Goal: Task Accomplishment & Management: Use online tool/utility

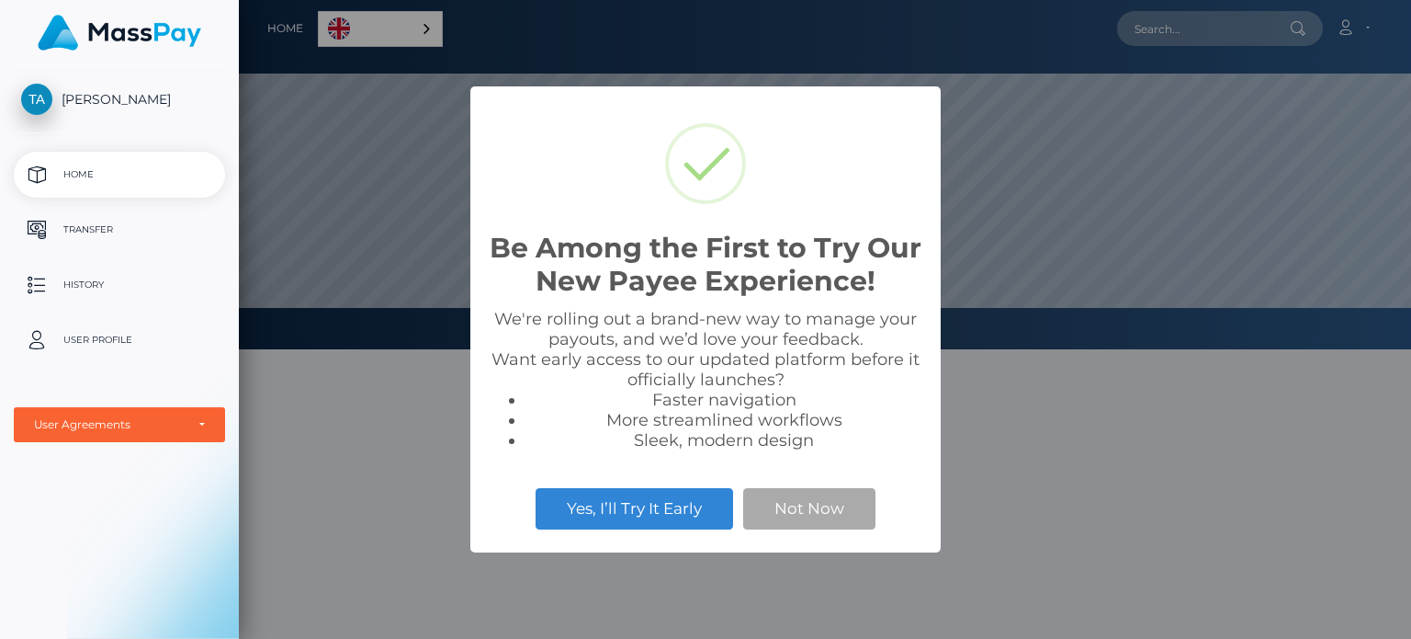
scroll to position [349, 1172]
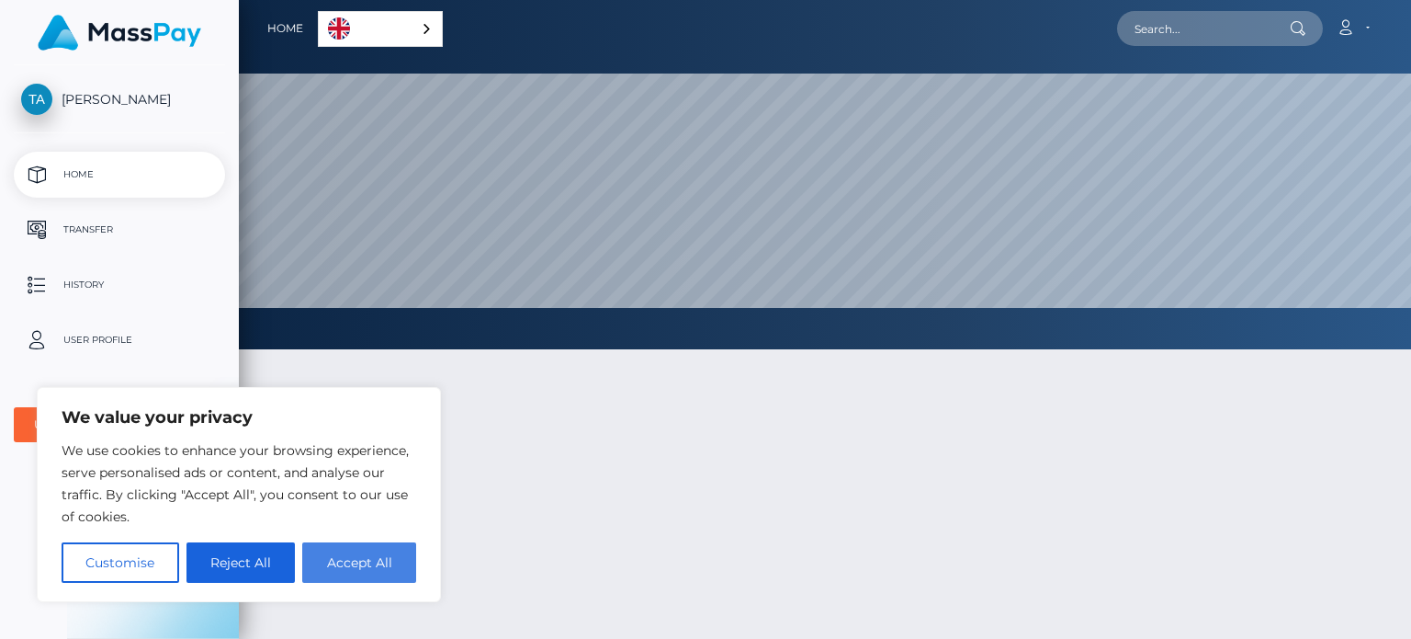
click at [386, 563] on button "Accept All" at bounding box center [359, 562] width 114 height 40
checkbox input "true"
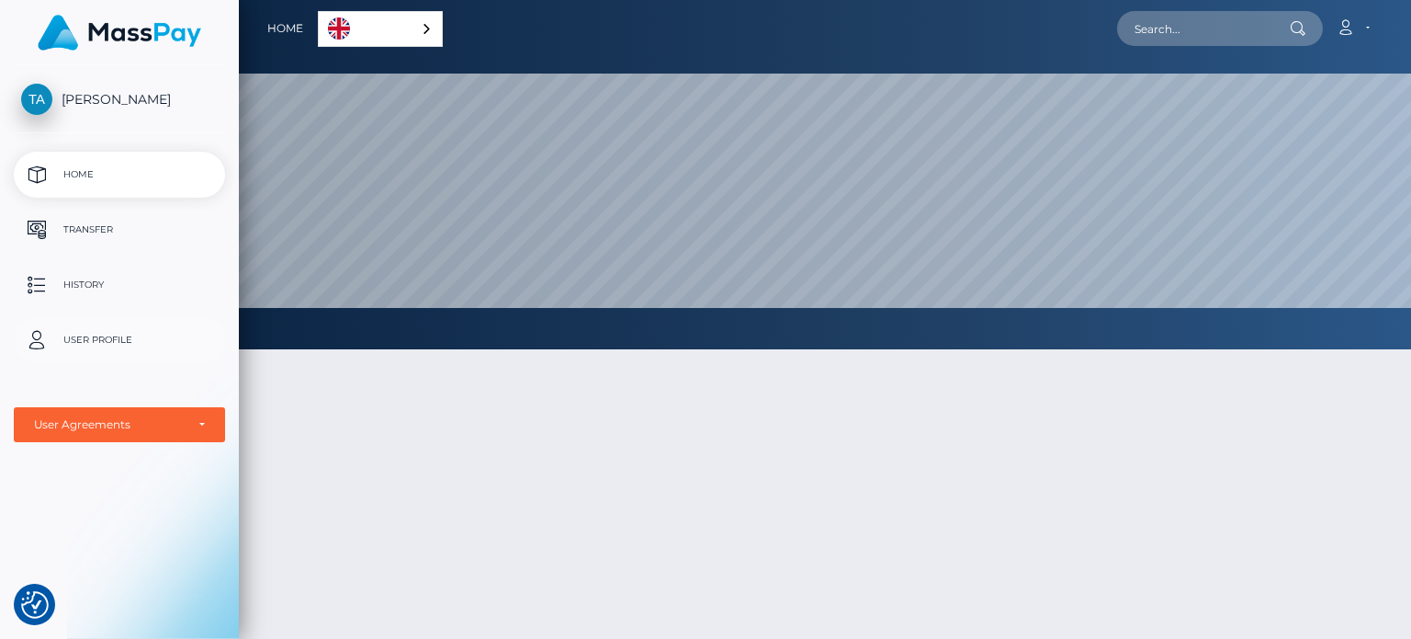
click at [78, 343] on p "User Profile" at bounding box center [119, 340] width 197 height 28
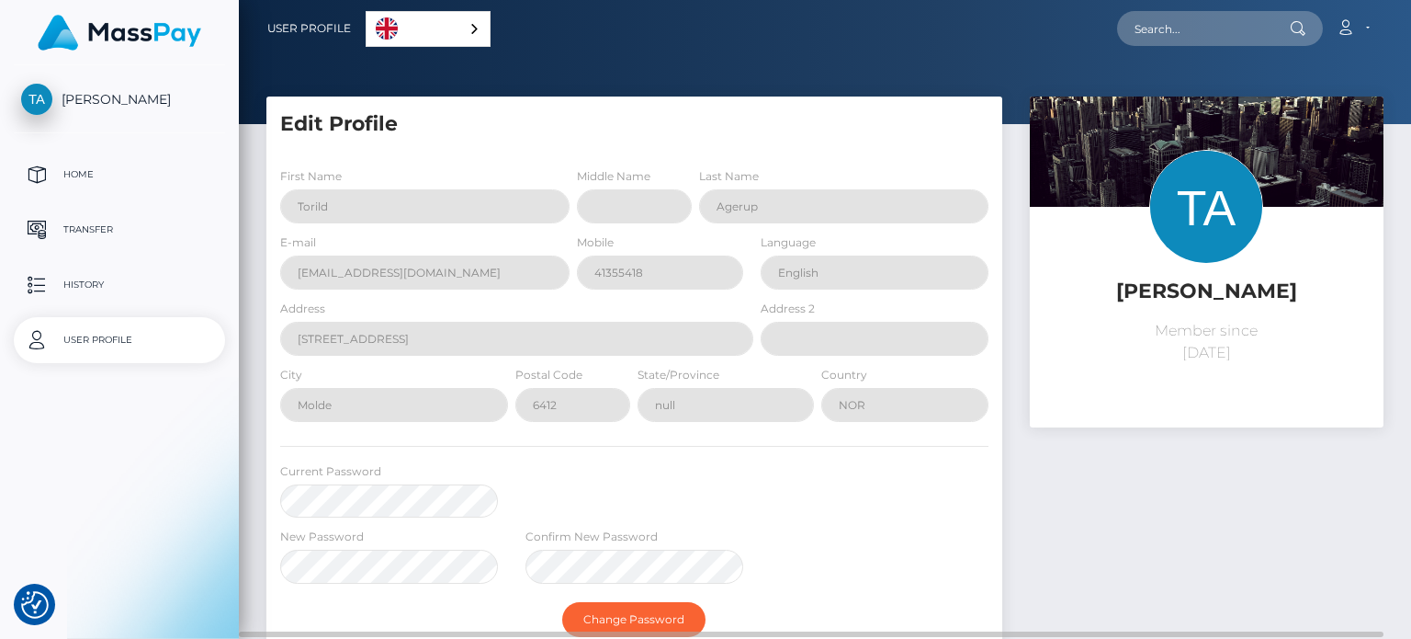
select select
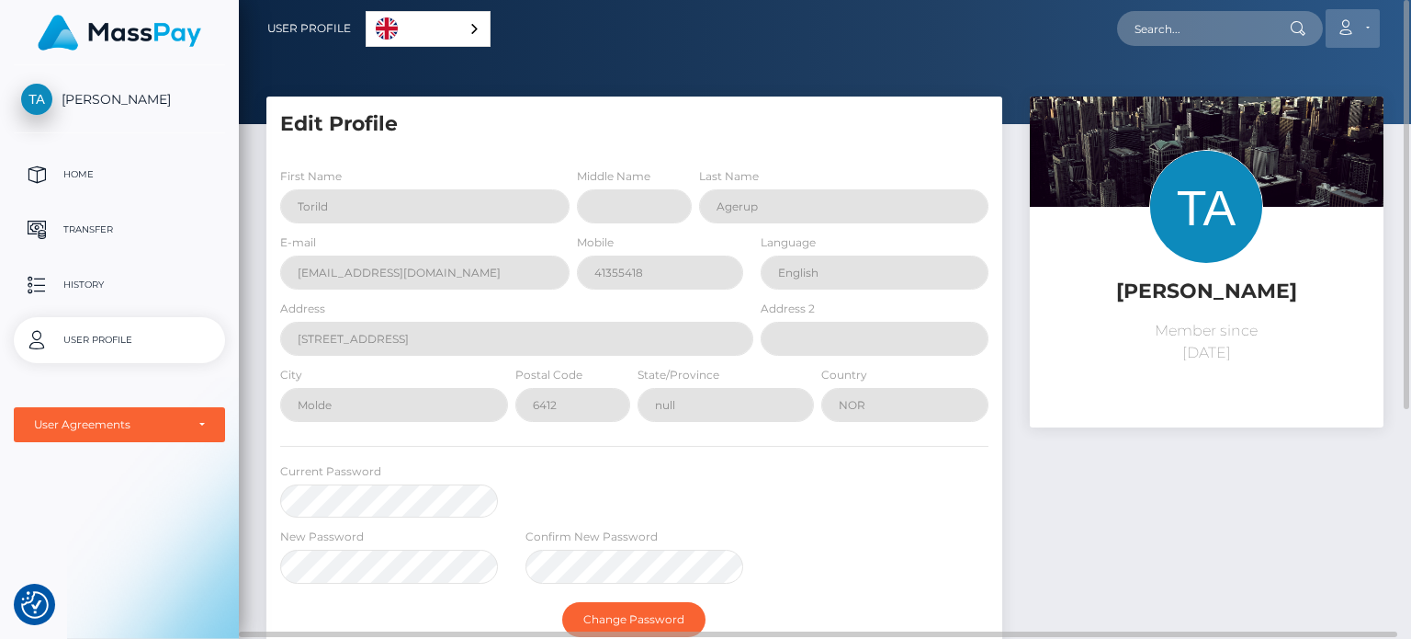
click at [1374, 23] on link "Account" at bounding box center [1353, 28] width 54 height 39
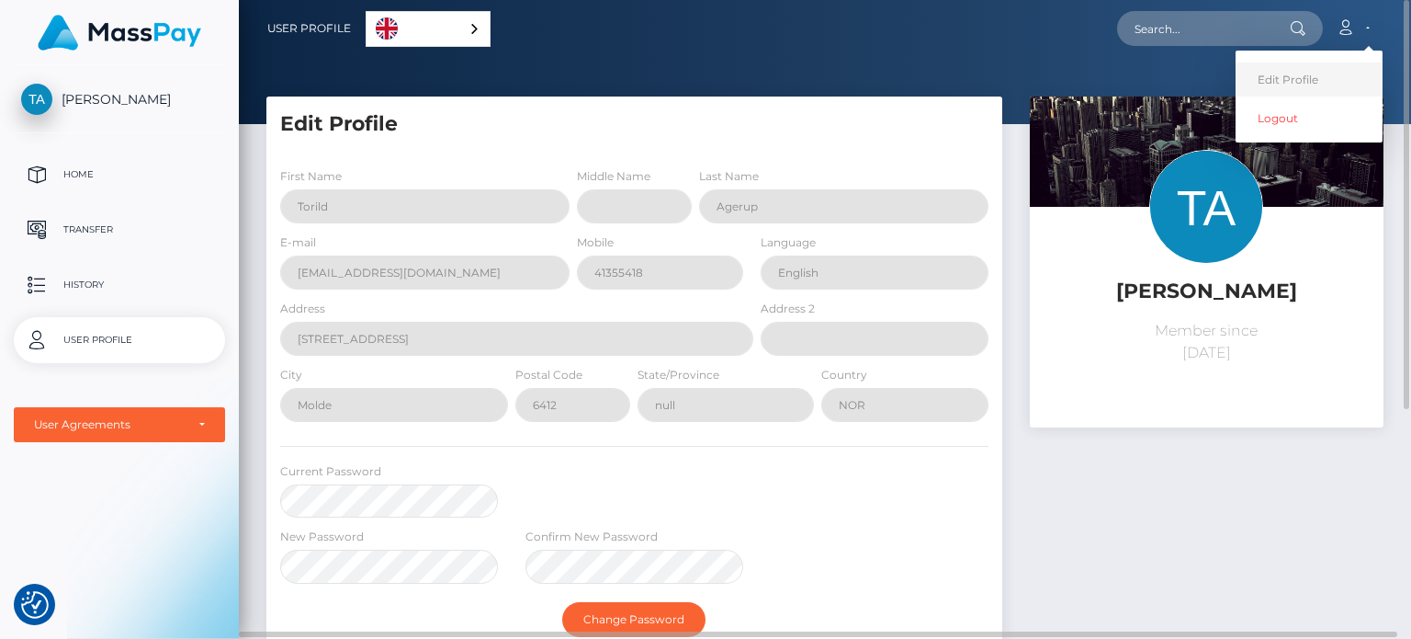
click at [1280, 87] on link "Edit Profile" at bounding box center [1309, 79] width 147 height 34
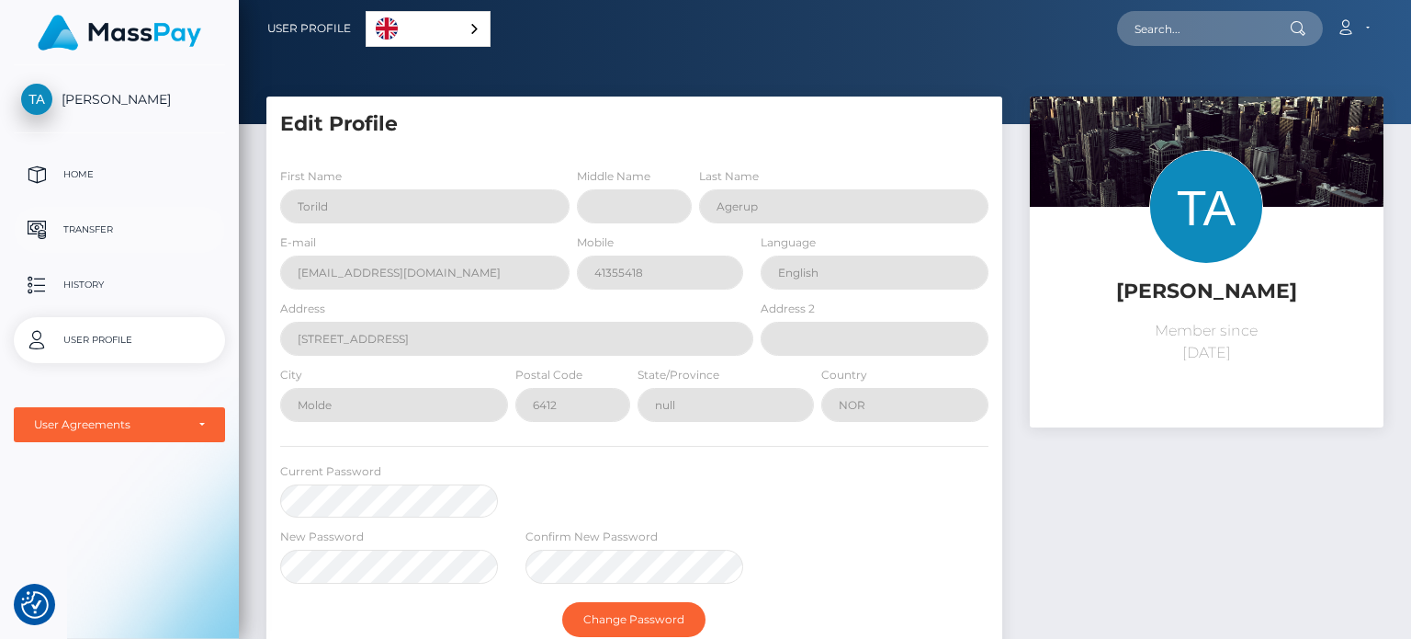
click at [92, 231] on p "Transfer" at bounding box center [119, 230] width 197 height 28
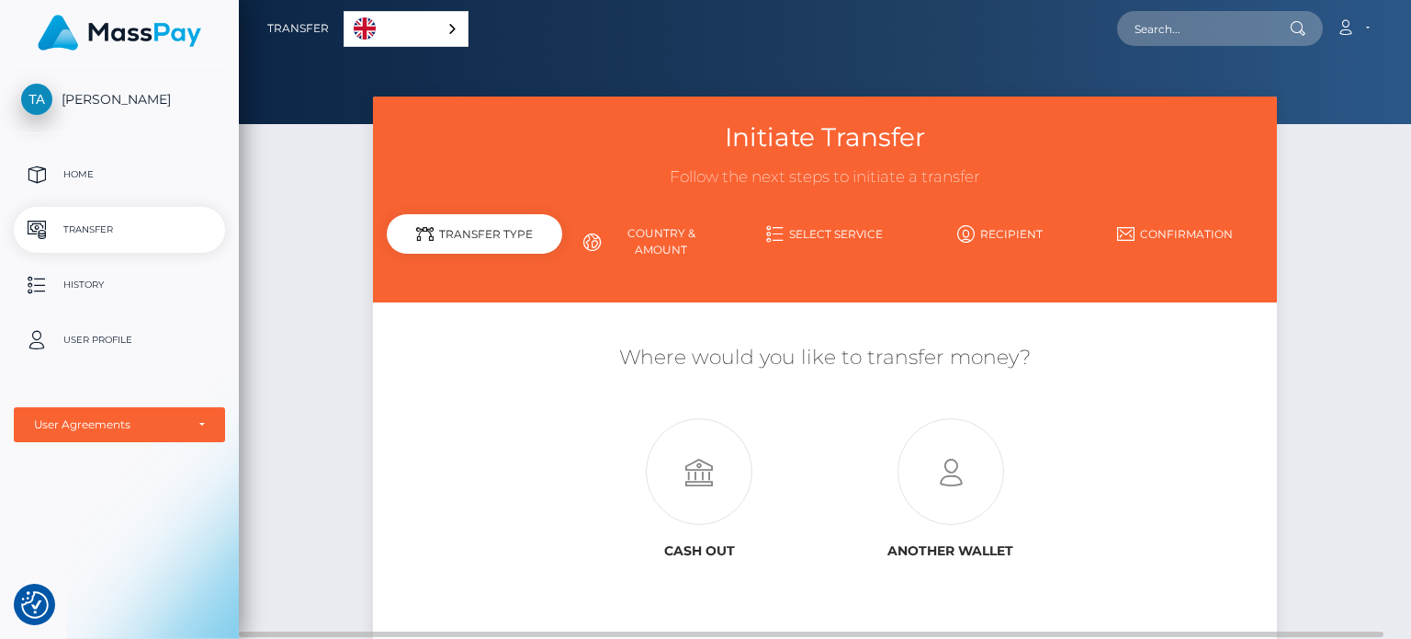
scroll to position [92, 0]
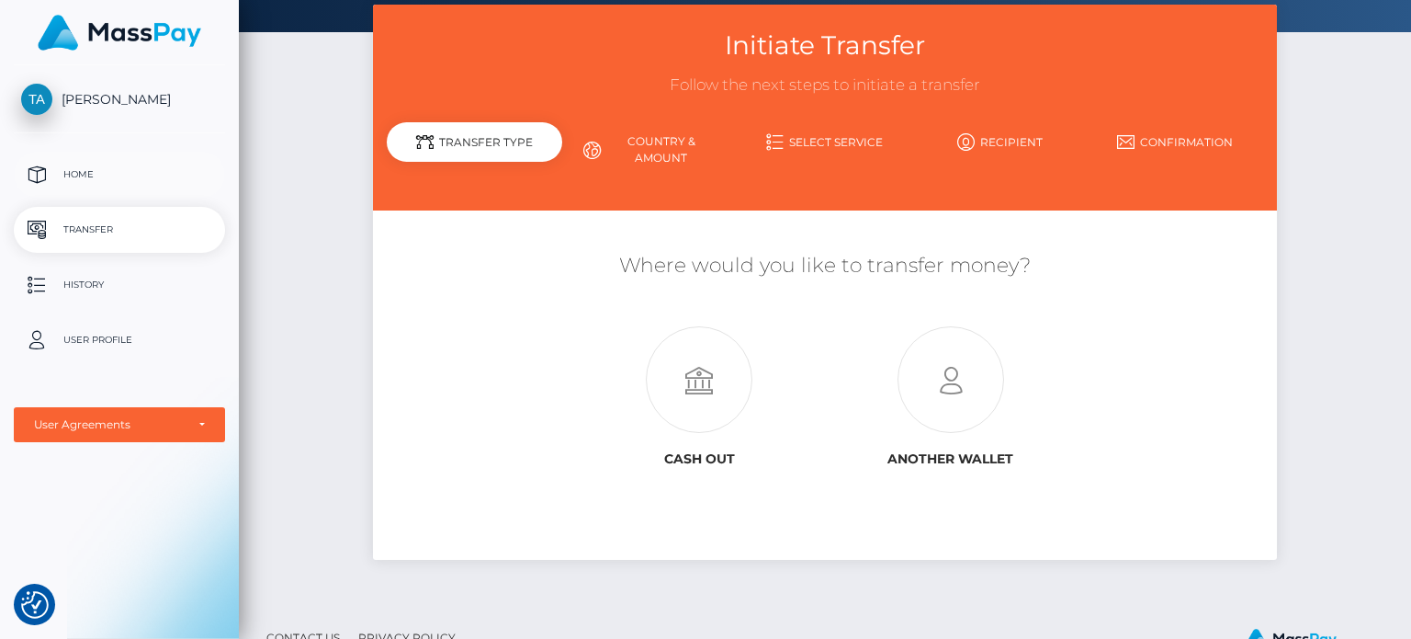
click at [71, 178] on p "Home" at bounding box center [119, 175] width 197 height 28
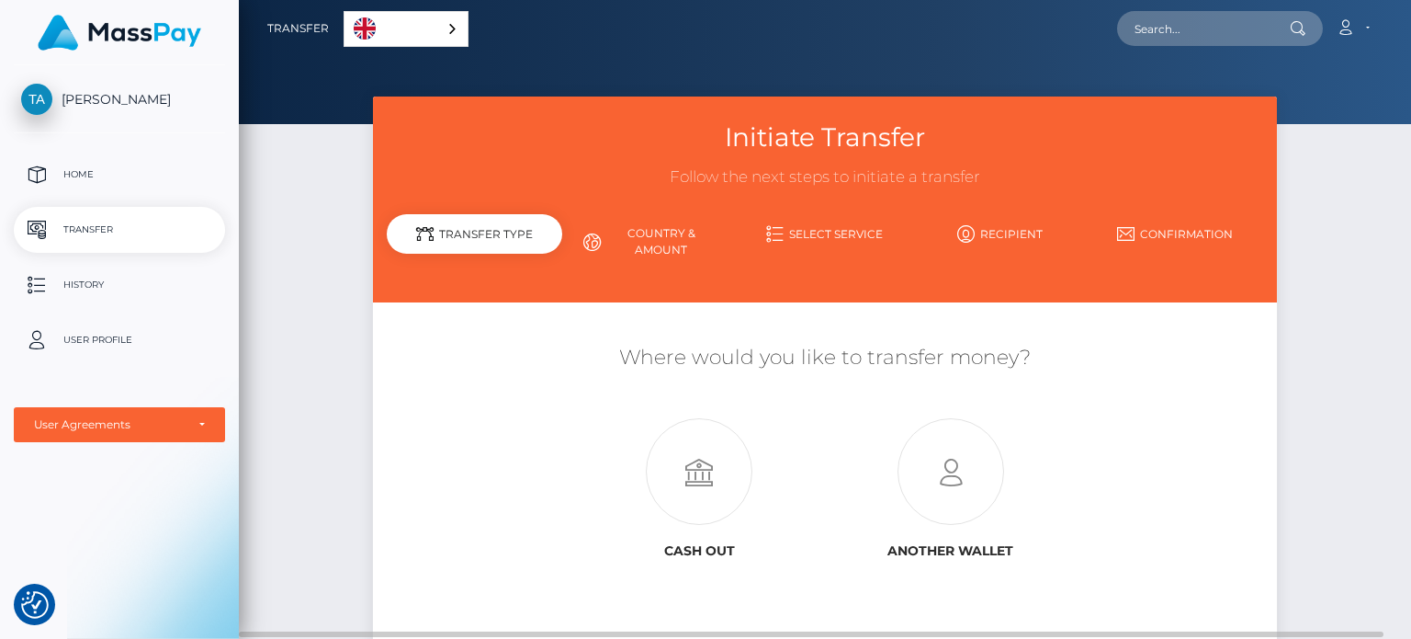
click at [649, 232] on link "Country & Amount" at bounding box center [649, 242] width 175 height 48
click at [457, 243] on div "Transfer Type" at bounding box center [474, 234] width 175 height 40
click at [704, 477] on icon at bounding box center [699, 472] width 251 height 107
click at [960, 457] on icon at bounding box center [950, 472] width 251 height 107
click at [654, 233] on link "Country & Amount" at bounding box center [649, 242] width 175 height 48
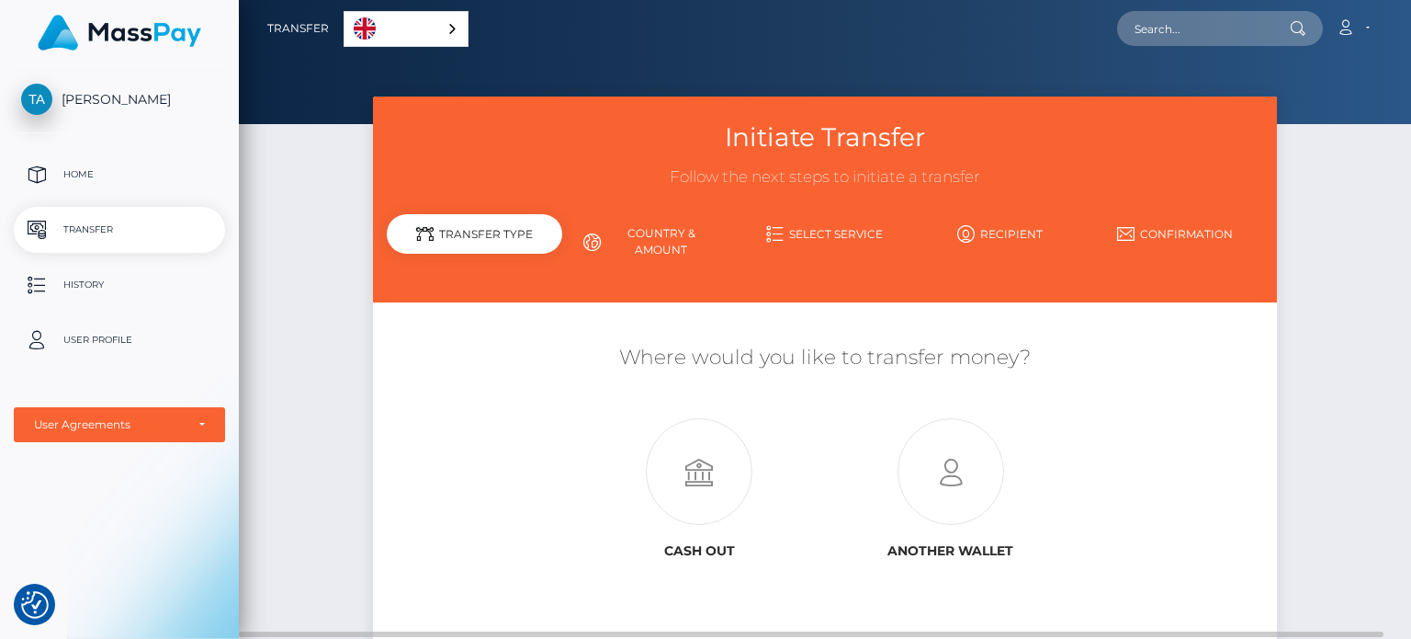
click at [816, 233] on link "Select Service" at bounding box center [825, 234] width 175 height 32
click at [1007, 232] on link "Recipient" at bounding box center [999, 234] width 175 height 32
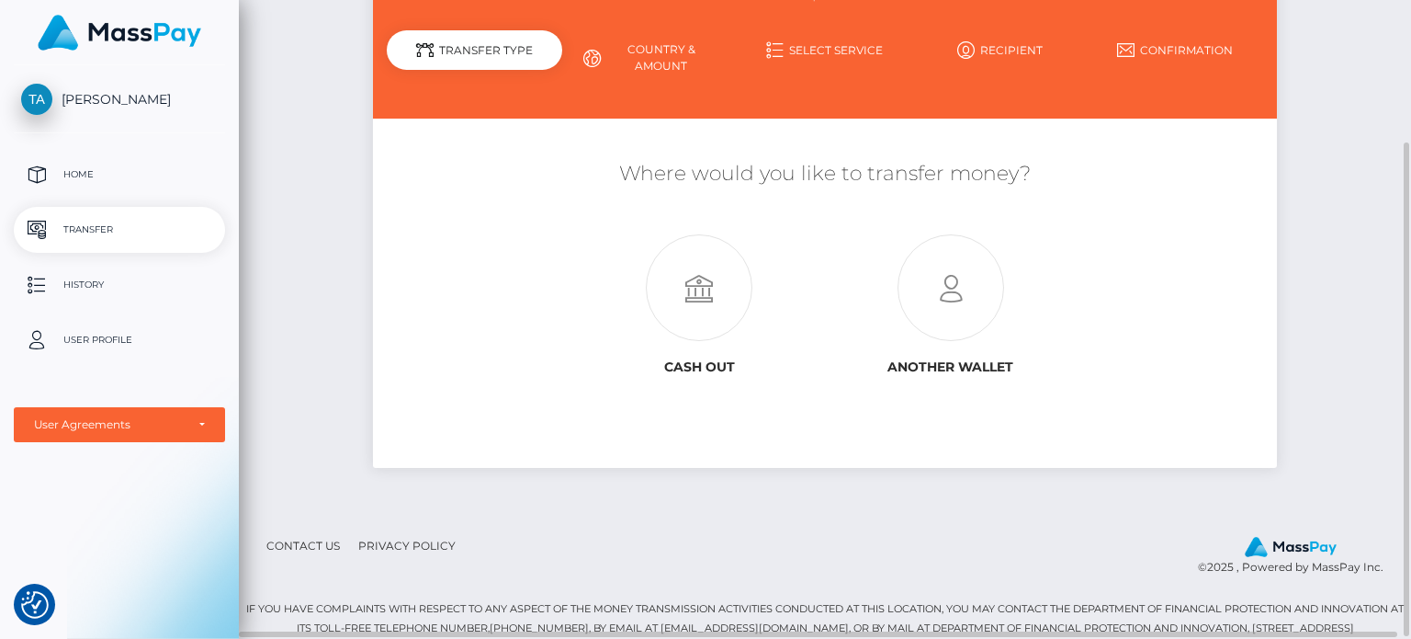
scroll to position [186, 0]
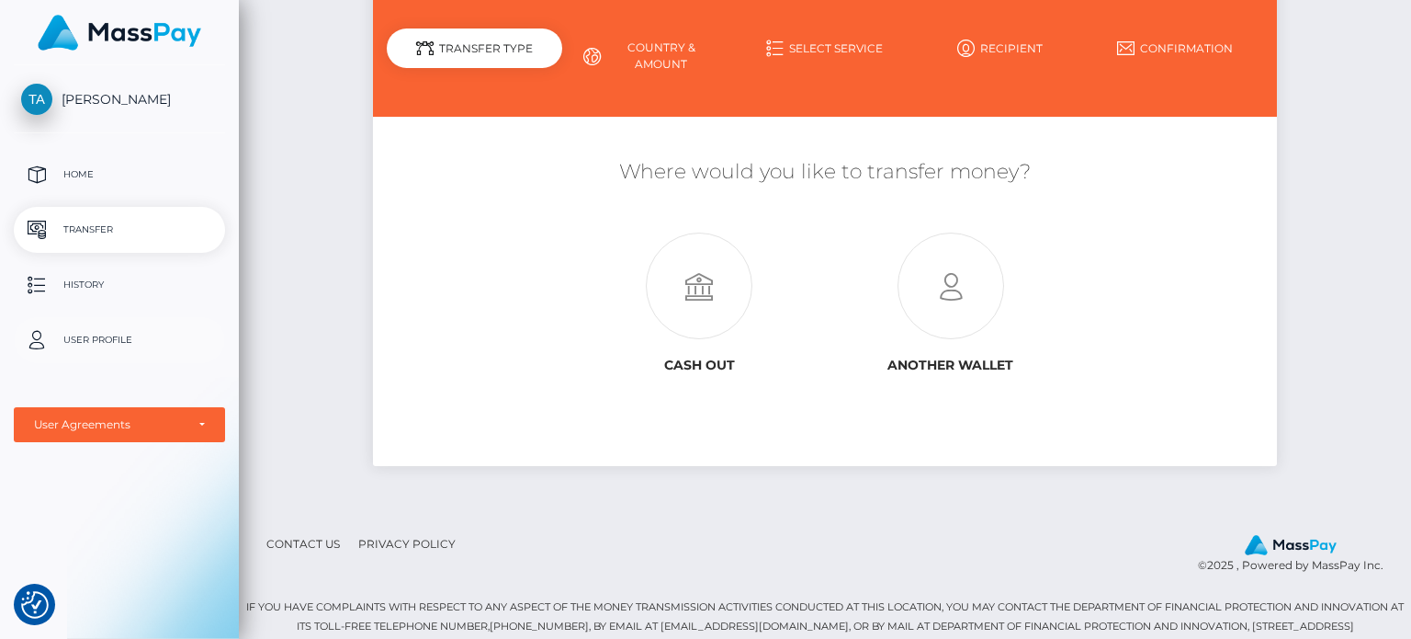
click at [90, 333] on p "User Profile" at bounding box center [119, 340] width 197 height 28
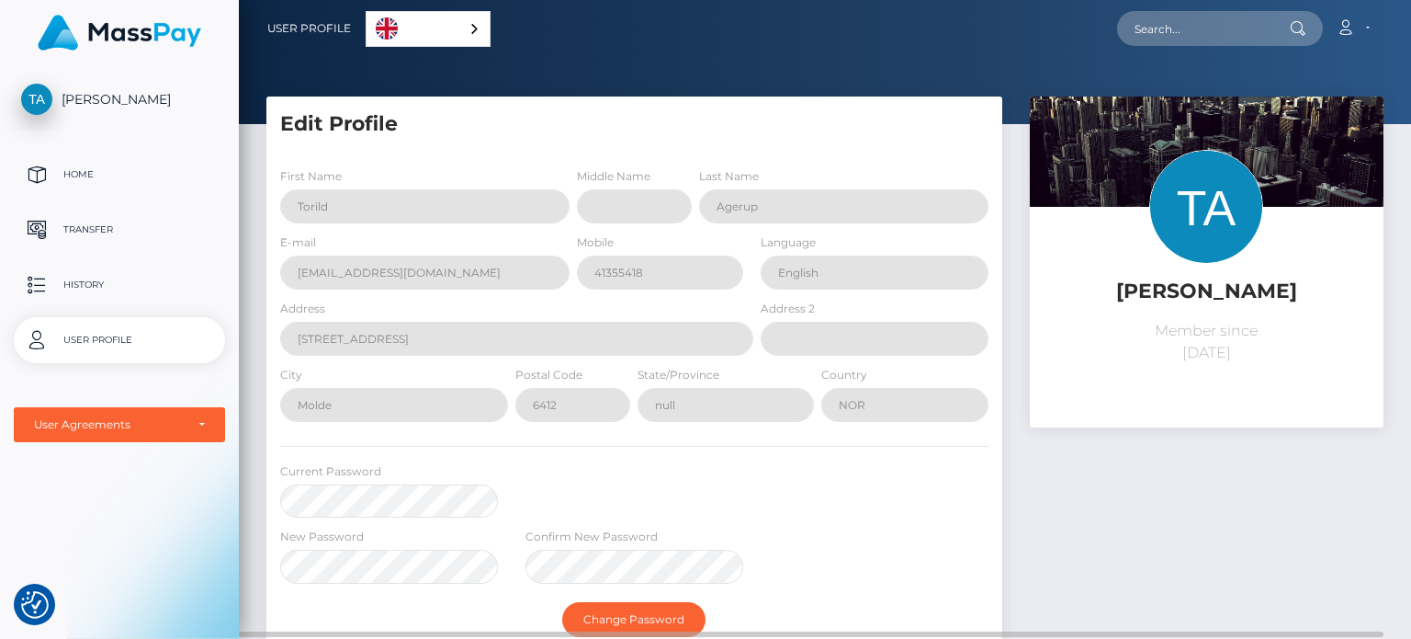
click at [1181, 297] on h5 "[PERSON_NAME]" at bounding box center [1207, 291] width 326 height 28
click at [1177, 216] on img at bounding box center [1206, 207] width 114 height 114
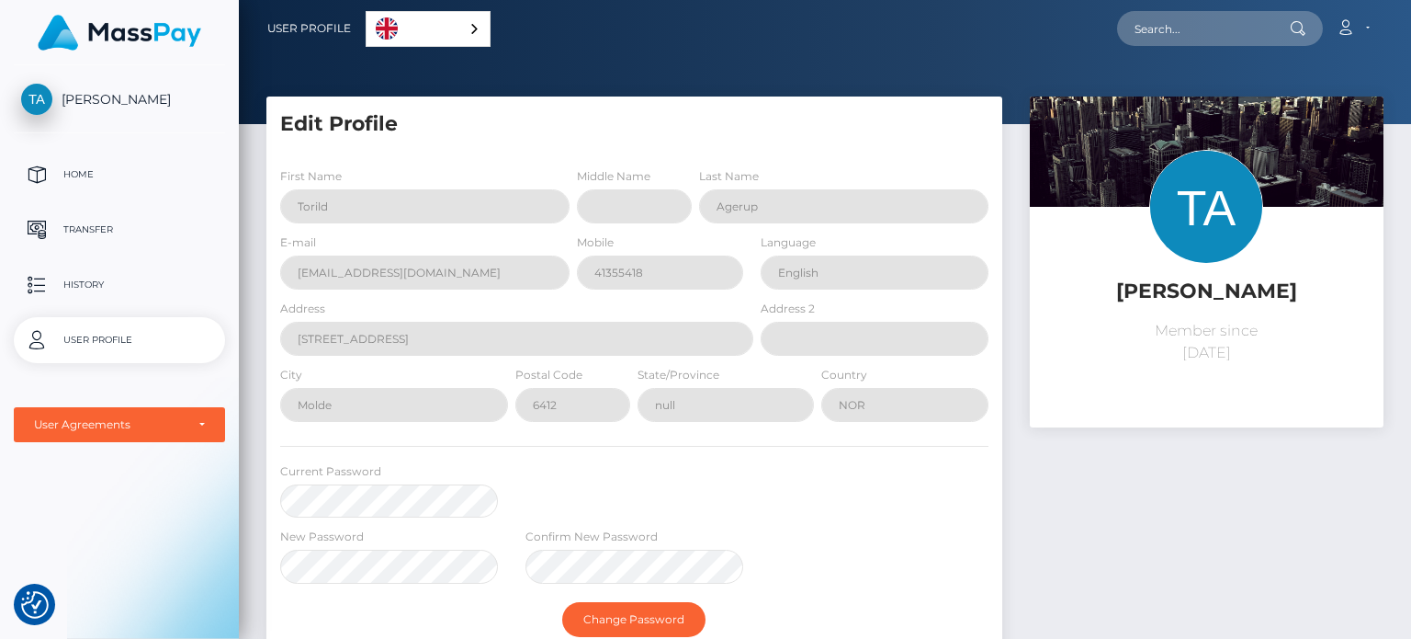
click at [109, 96] on span "[PERSON_NAME]" at bounding box center [119, 99] width 211 height 17
click at [84, 276] on p "History" at bounding box center [119, 285] width 197 height 28
click at [92, 232] on p "Transfer" at bounding box center [119, 230] width 197 height 28
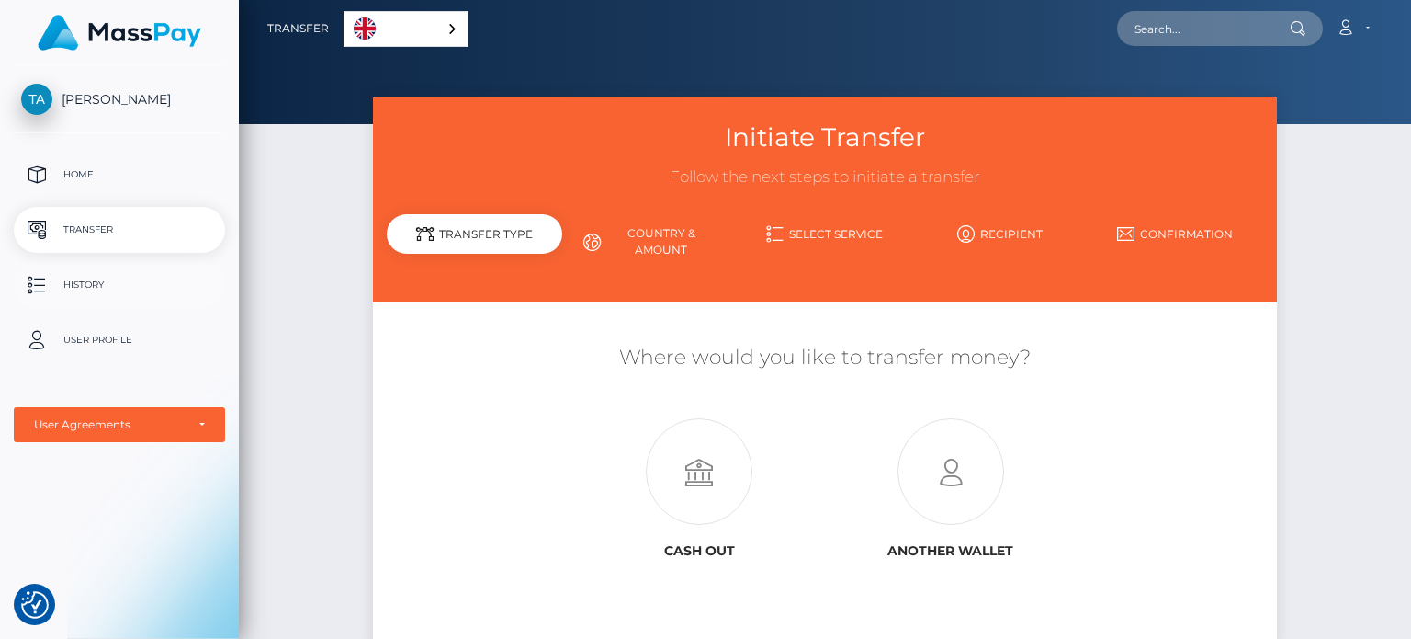
click at [92, 286] on p "History" at bounding box center [119, 285] width 197 height 28
click at [99, 101] on span "[PERSON_NAME]" at bounding box center [119, 99] width 211 height 17
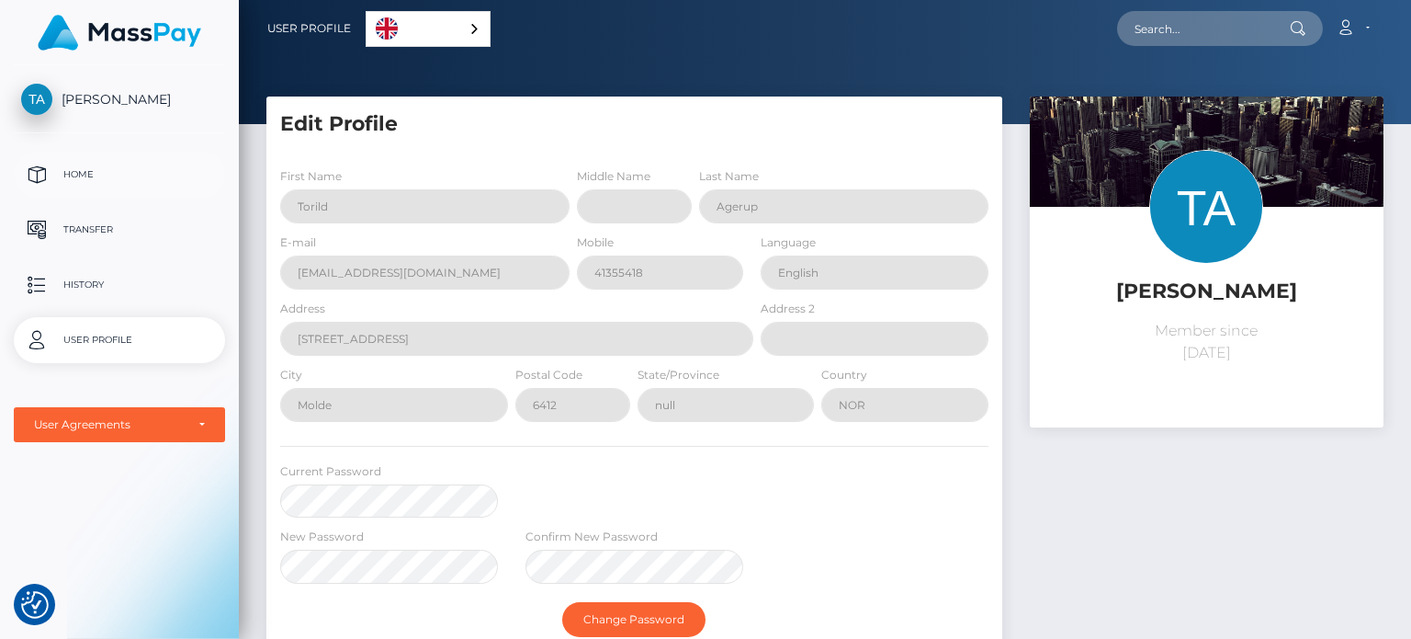
click at [85, 173] on p "Home" at bounding box center [119, 175] width 197 height 28
click at [89, 422] on div "User Agreements" at bounding box center [109, 424] width 151 height 15
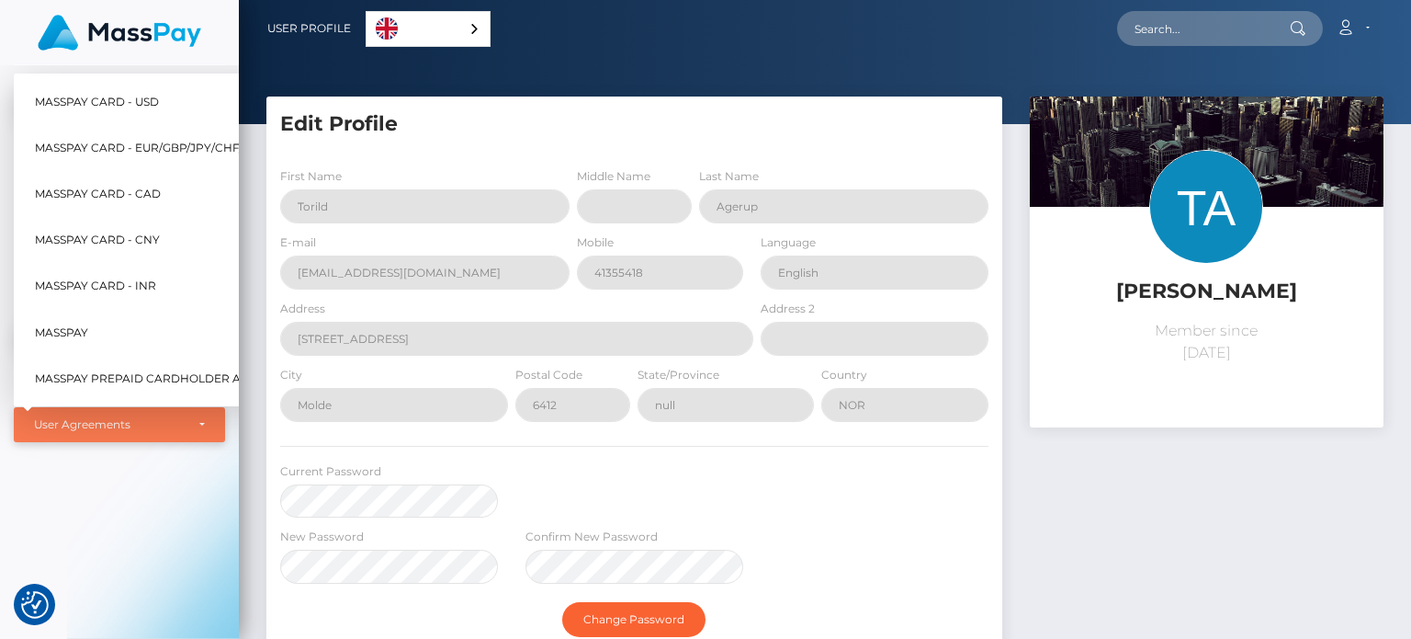
click at [96, 428] on div "User Agreements" at bounding box center [109, 424] width 151 height 15
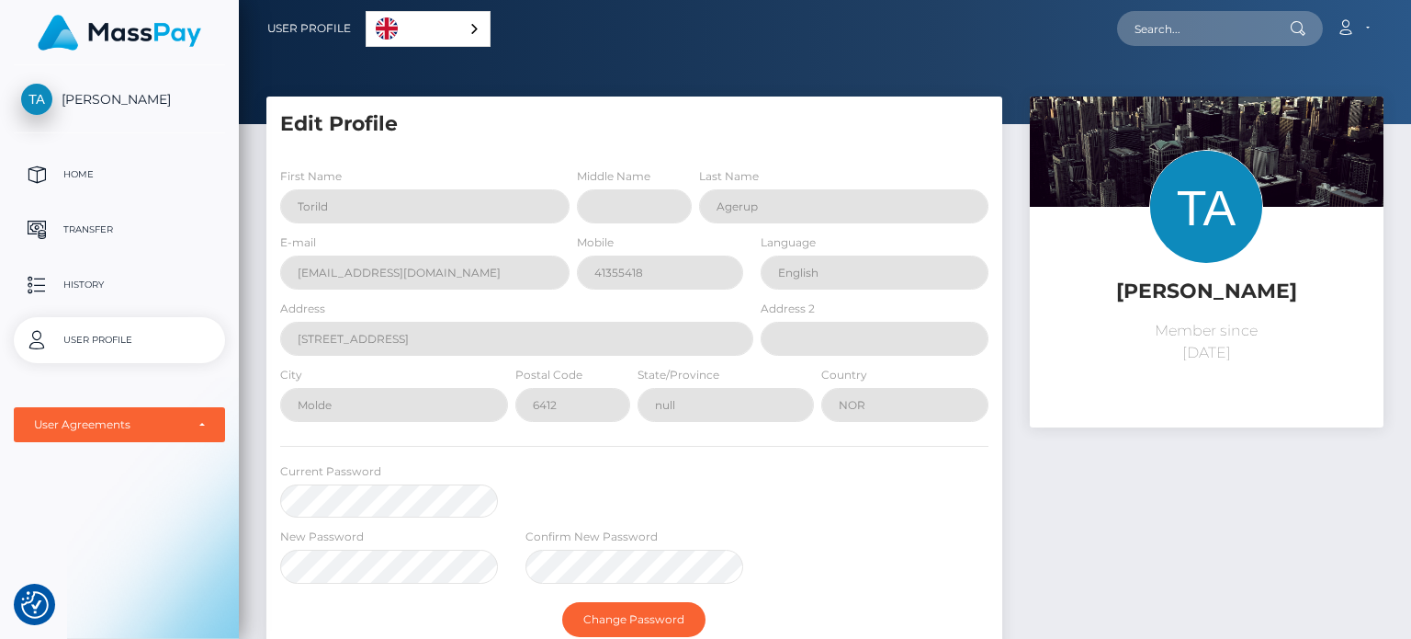
click at [134, 514] on div "Torild Agerup Home Transfer History User Profile MassPay Card - USD MassPay" at bounding box center [119, 350] width 239 height 570
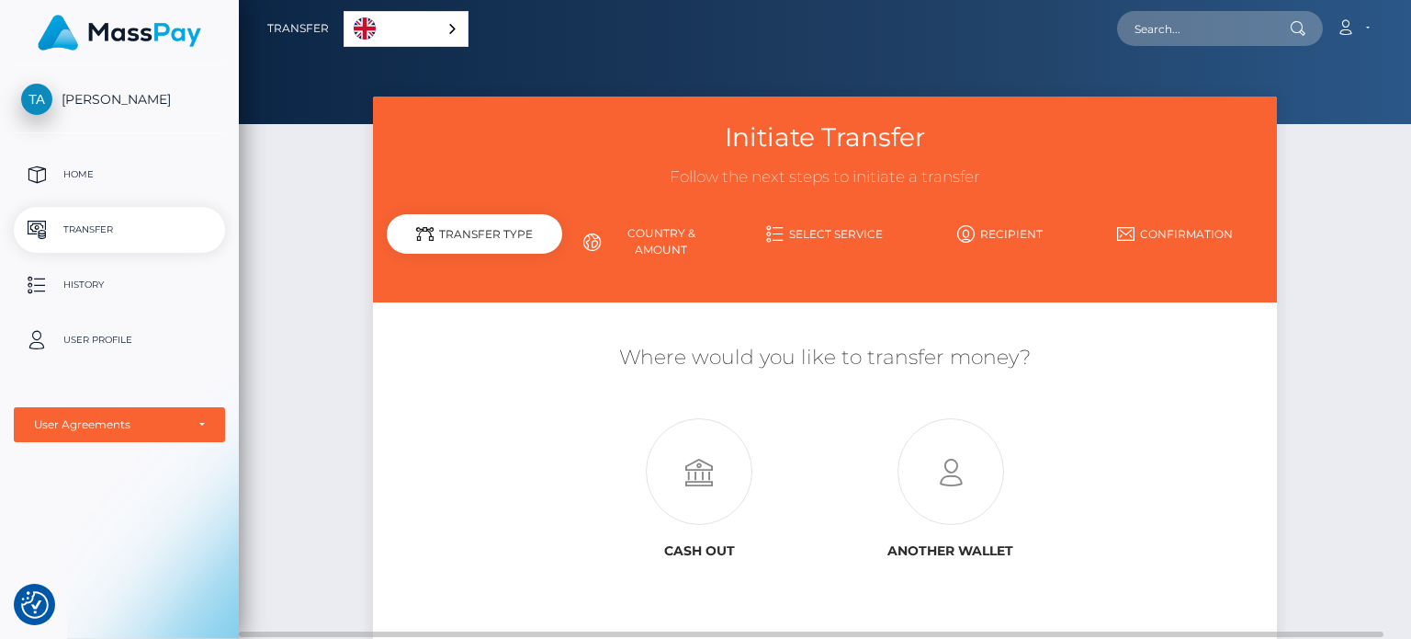
click at [1169, 232] on link "Confirmation" at bounding box center [1175, 234] width 175 height 32
click at [671, 238] on link "Country & Amount" at bounding box center [649, 242] width 175 height 48
click at [594, 235] on icon at bounding box center [591, 241] width 17 height 17
click at [470, 232] on div "Transfer Type" at bounding box center [474, 234] width 175 height 40
